Goal: Task Accomplishment & Management: Complete application form

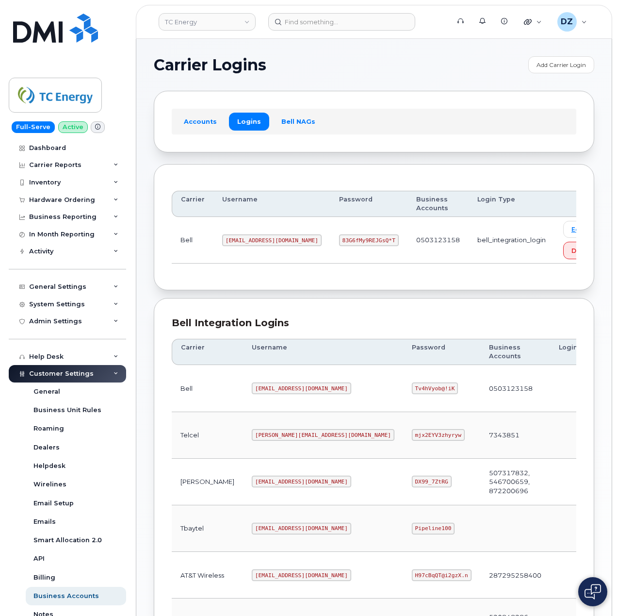
scroll to position [262, 0]
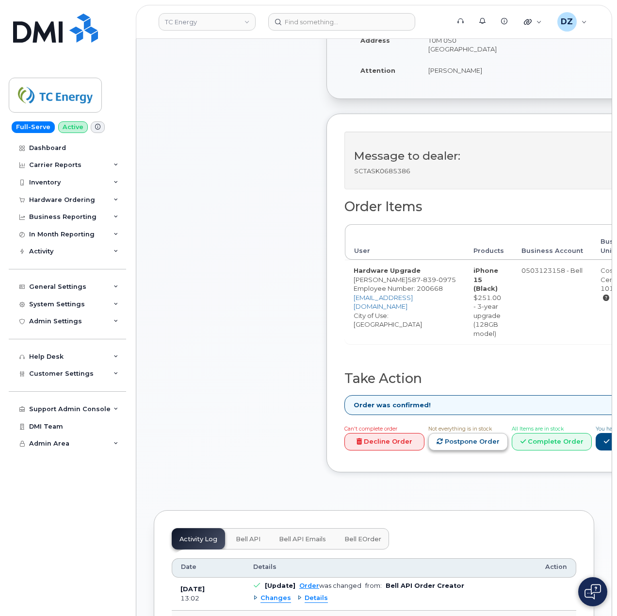
scroll to position [323, 0]
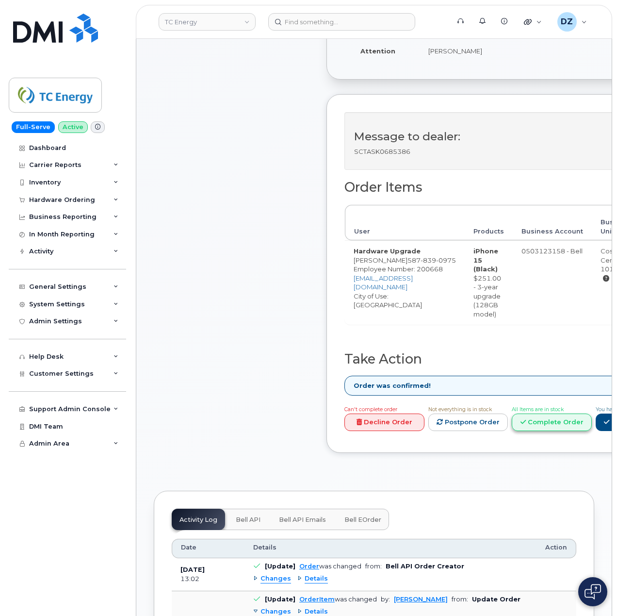
click at [526, 419] on icon at bounding box center [523, 422] width 5 height 6
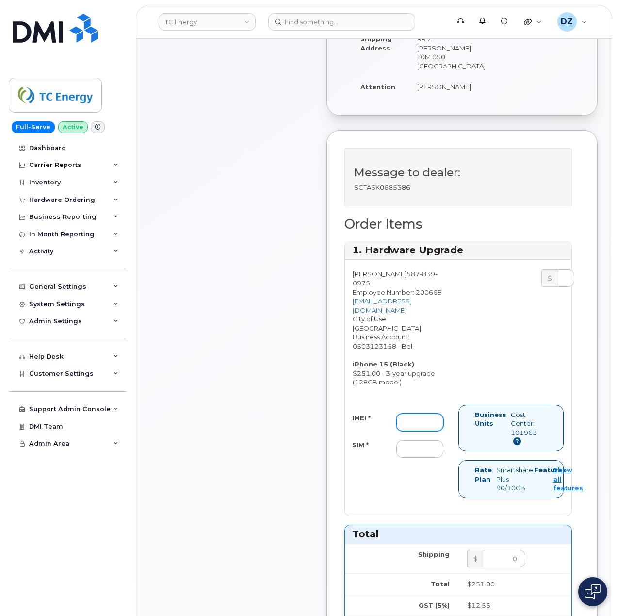
click at [424, 414] on input "IMEI *" at bounding box center [420, 422] width 47 height 17
paste input "355279716048765"
type input "355279716048765"
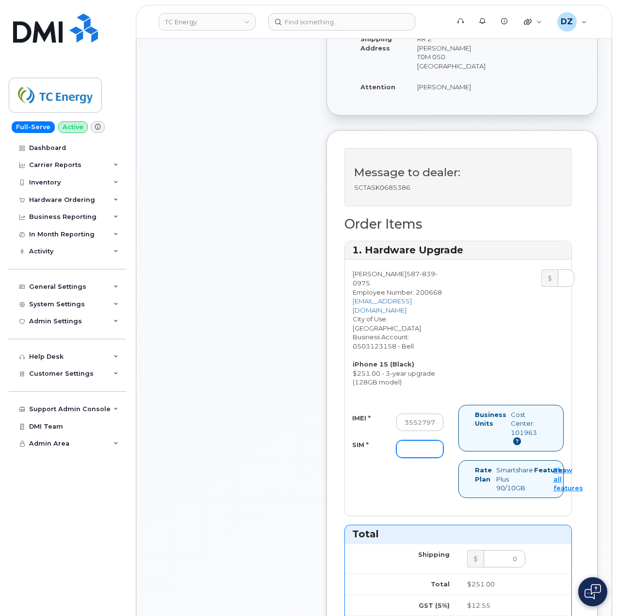
click at [426, 440] on input "SIM *" at bounding box center [420, 448] width 47 height 17
paste input "89302610207415005765"
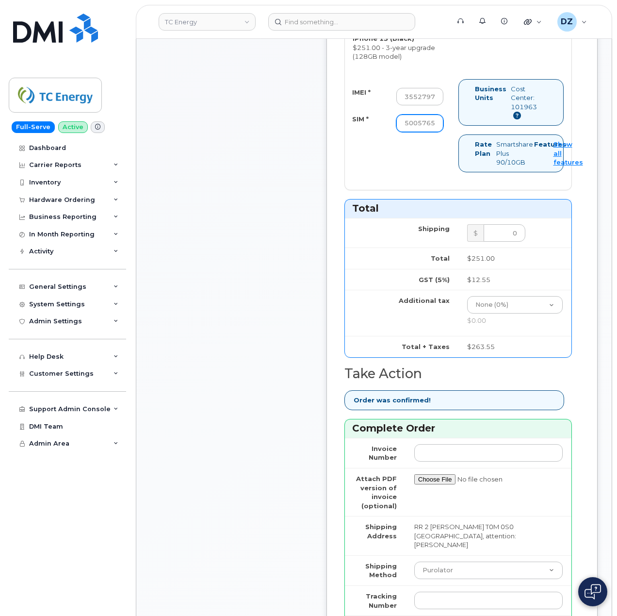
scroll to position [712, 0]
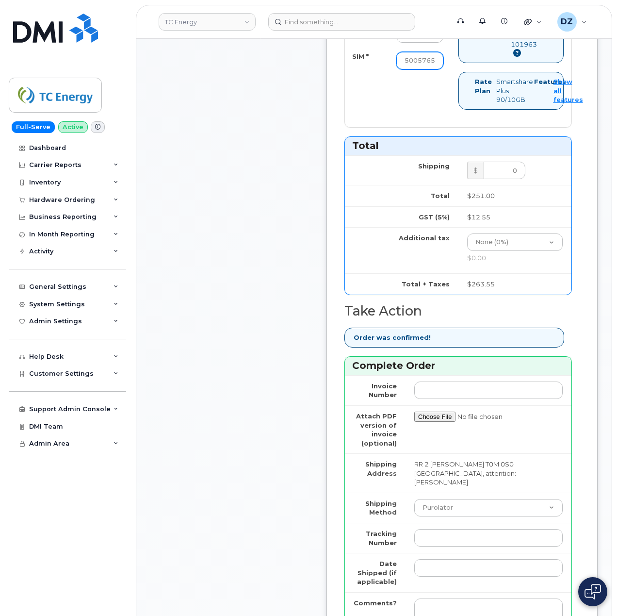
type input "89302610207415005765"
click at [259, 415] on div "Comments Leave Comment" at bounding box center [231, 109] width 155 height 1210
click at [475, 529] on input "Tracking Number" at bounding box center [489, 537] width 149 height 17
paste input "476423782154"
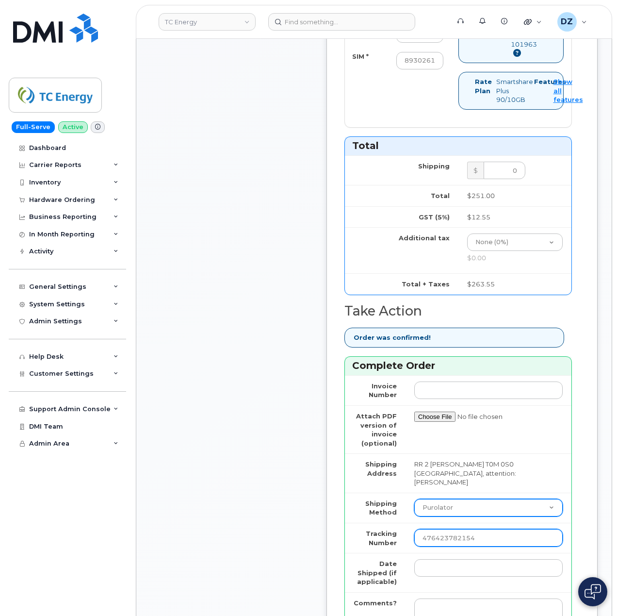
type input "476423782154"
click at [439, 499] on select "Purolator UPS FedEx Canada Post Courier Other Drop Off Pick Up" at bounding box center [489, 507] width 149 height 17
select select "FedEx"
click at [415, 499] on select "Purolator UPS FedEx Canada Post Courier Other Drop Off Pick Up" at bounding box center [489, 507] width 149 height 17
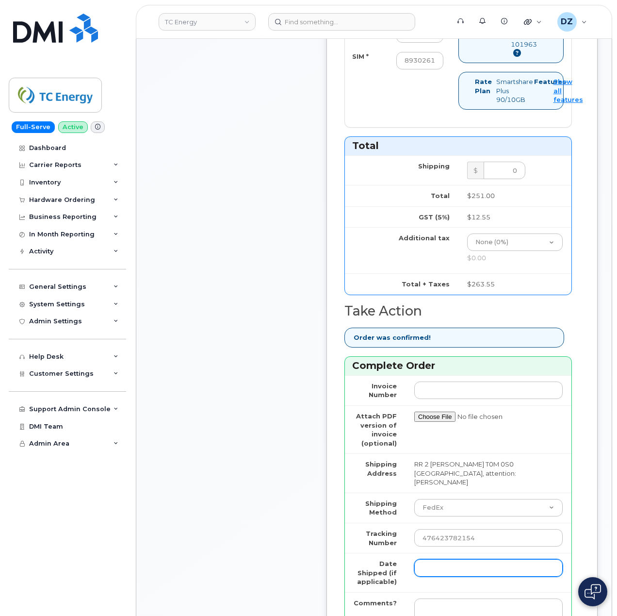
click at [435, 559] on input "Date Shipped (if applicable)" at bounding box center [489, 567] width 149 height 17
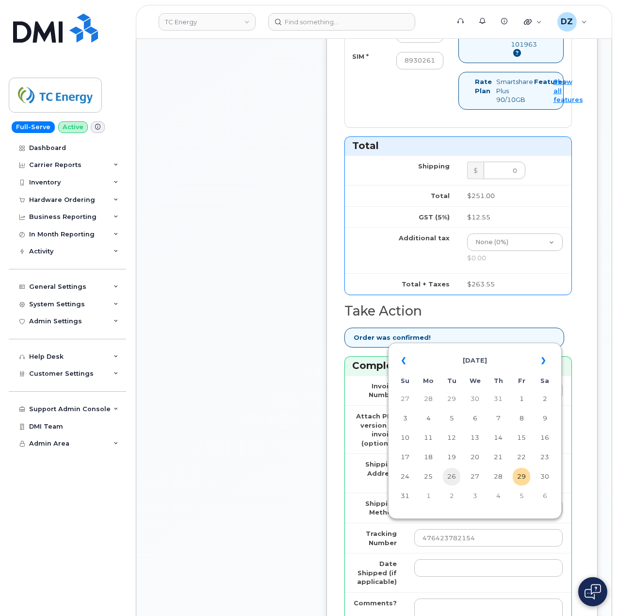
click at [447, 479] on td "26" at bounding box center [451, 476] width 17 height 17
type input "2025-08-26"
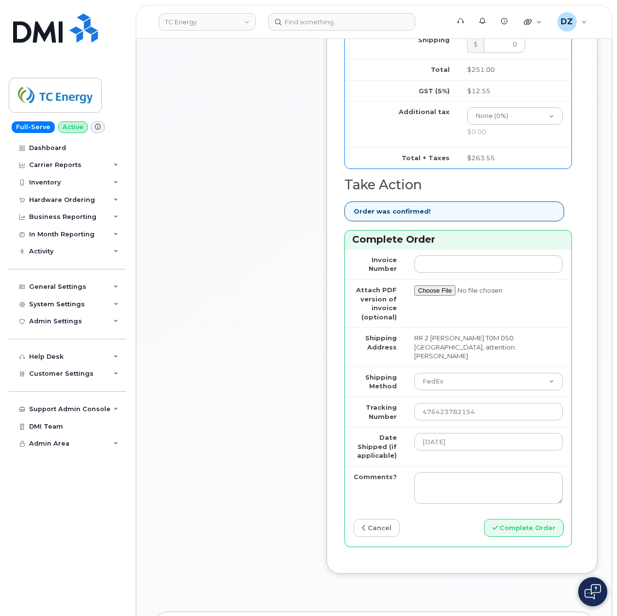
scroll to position [841, 0]
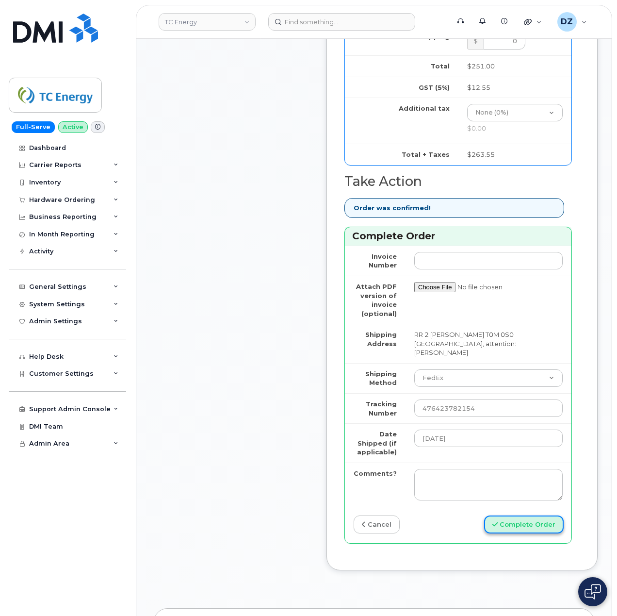
click at [526, 516] on button "Complete Order" at bounding box center [524, 525] width 80 height 18
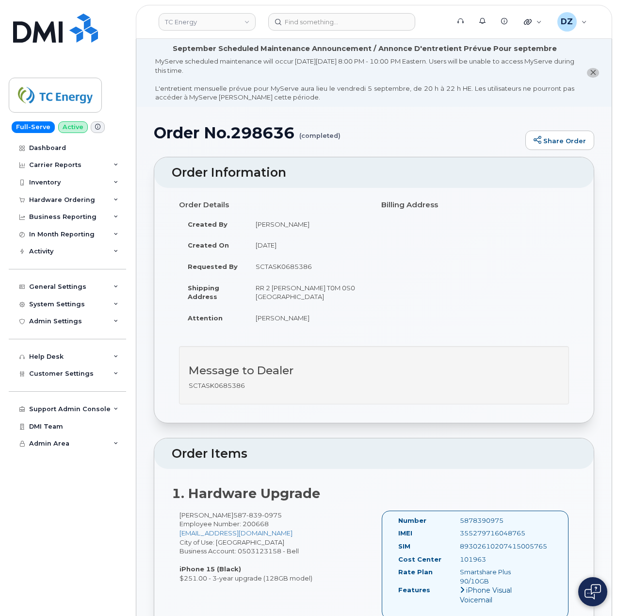
scroll to position [65, 0]
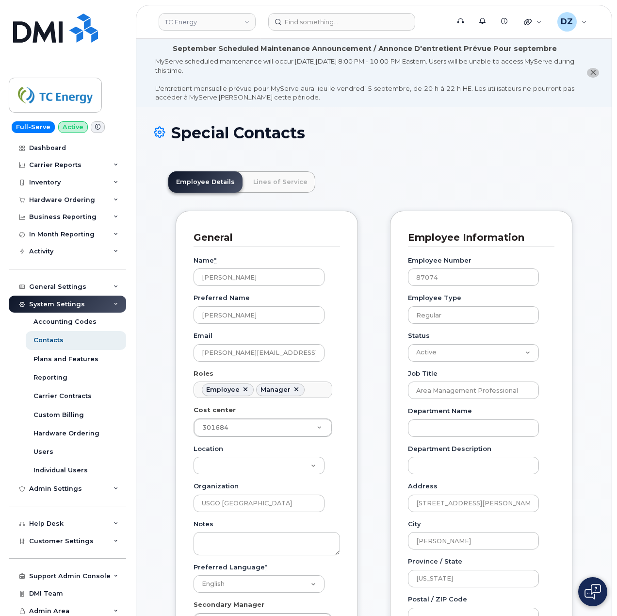
scroll to position [28, 0]
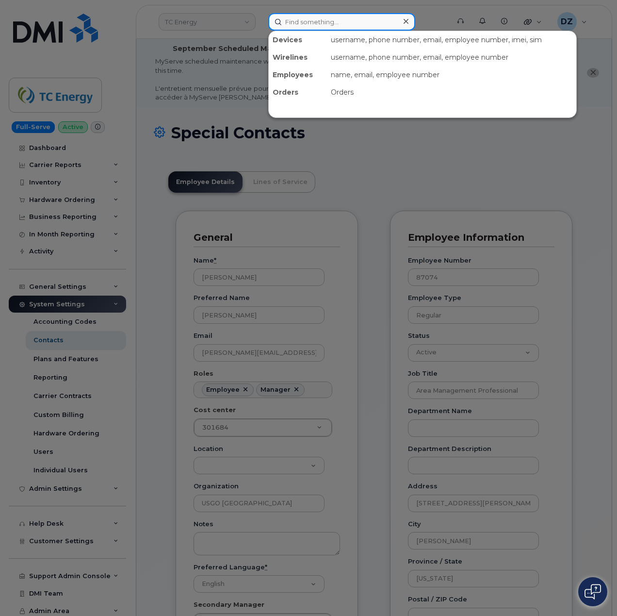
click at [360, 30] on input at bounding box center [341, 21] width 147 height 17
paste input "5878390975"
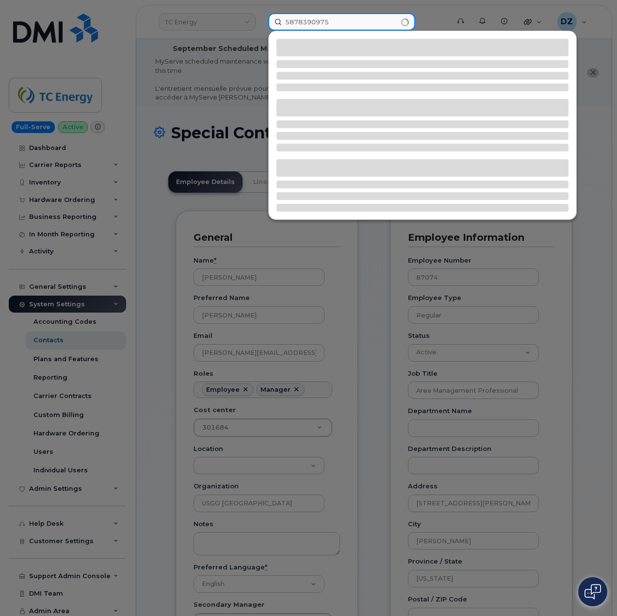
type input "5878390975"
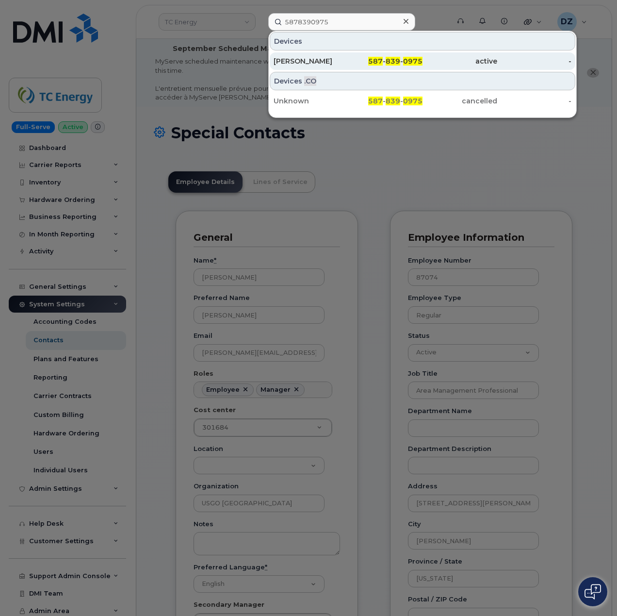
click at [347, 61] on div "[PERSON_NAME]" at bounding box center [311, 61] width 75 height 10
